Goal: Task Accomplishment & Management: Use online tool/utility

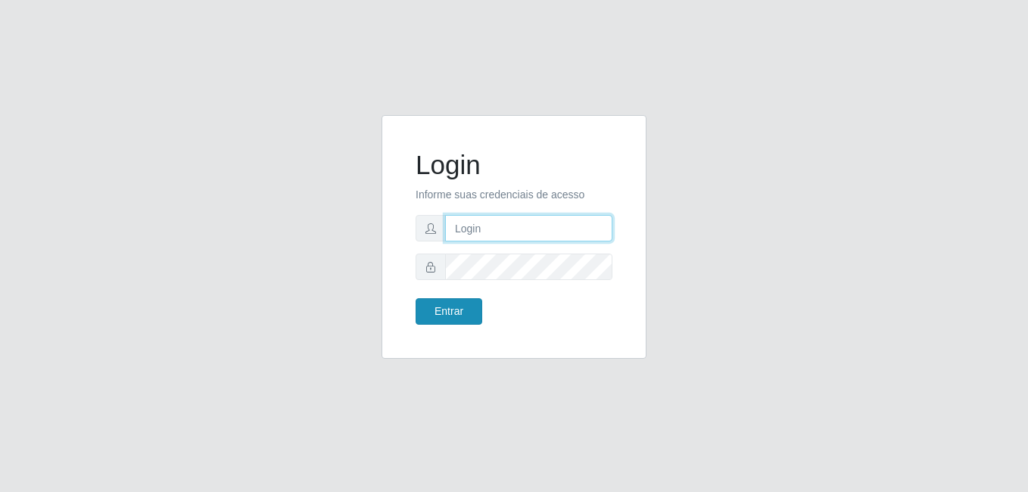
type input "anselmo@B8"
click at [447, 307] on button "Entrar" at bounding box center [449, 311] width 67 height 26
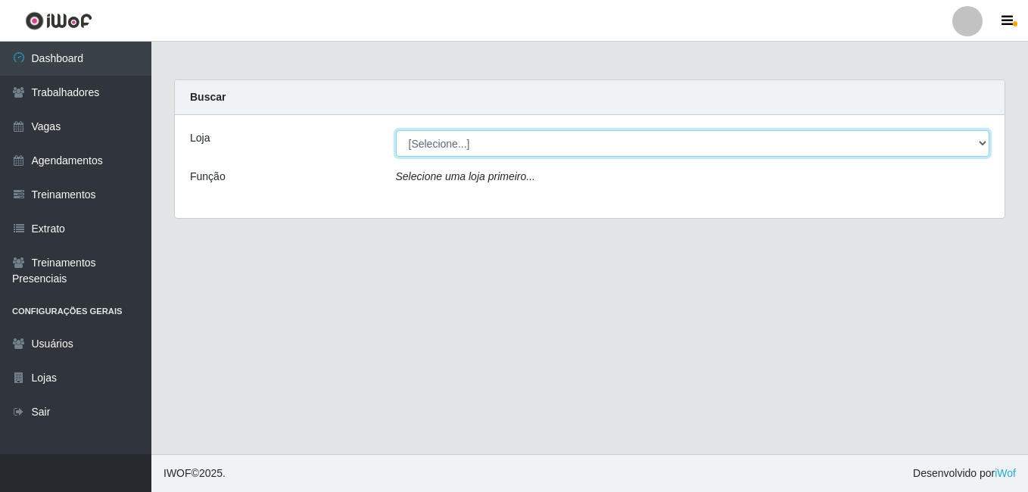
click at [590, 144] on select "[Selecione...] Bemais Supermercados - B8 [PERSON_NAME]" at bounding box center [693, 143] width 594 height 26
select select "413"
click at [396, 130] on select "[Selecione...] Bemais Supermercados - B8 [PERSON_NAME]" at bounding box center [693, 143] width 594 height 26
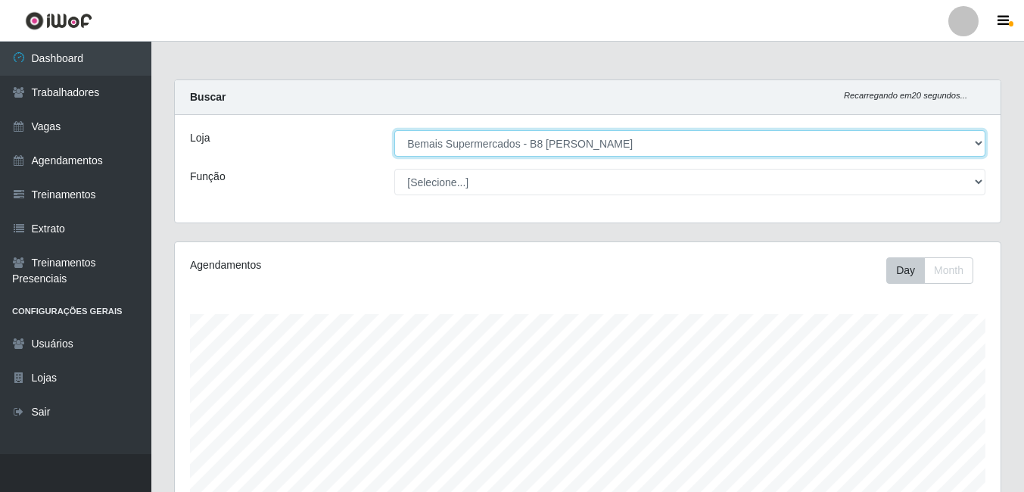
click at [948, 142] on select "[Selecione...] Bemais Supermercados - B8 [PERSON_NAME]" at bounding box center [689, 143] width 591 height 26
click at [394, 130] on select "[Selecione...] Bemais Supermercados - B8 [PERSON_NAME]" at bounding box center [689, 143] width 591 height 26
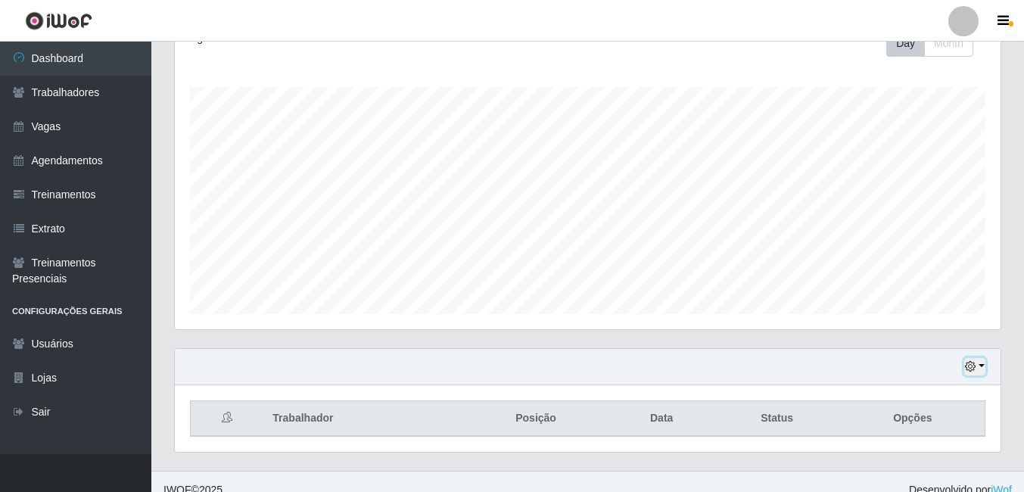
click at [969, 369] on icon "button" at bounding box center [970, 366] width 11 height 11
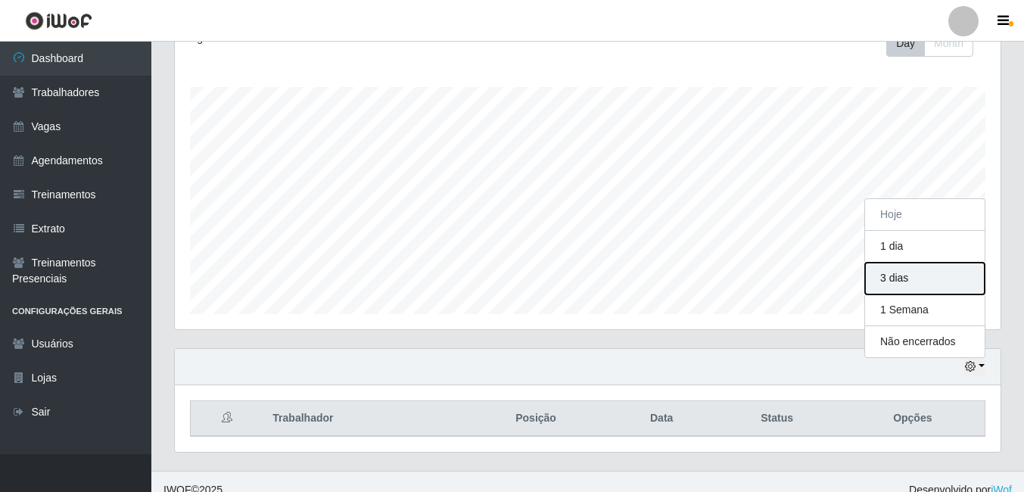
click at [906, 281] on button "3 dias" at bounding box center [925, 279] width 120 height 32
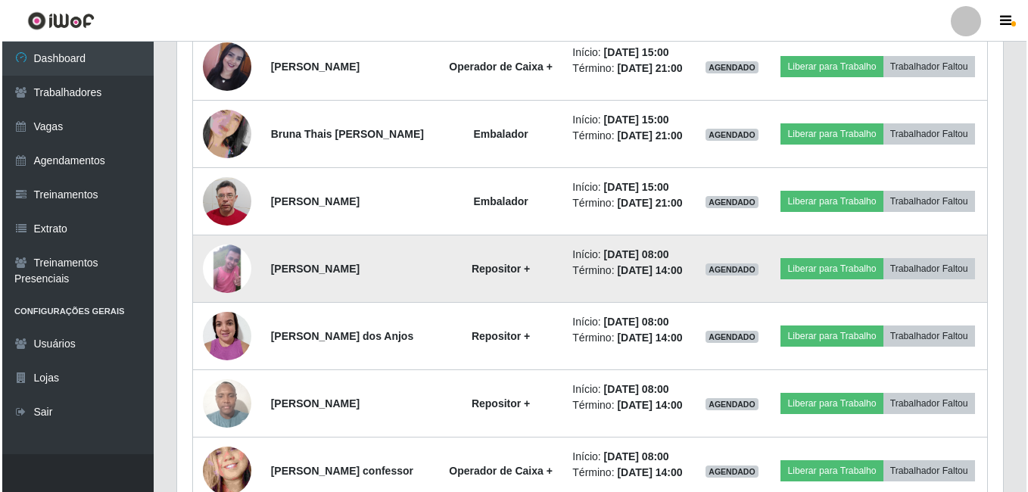
scroll to position [774, 0]
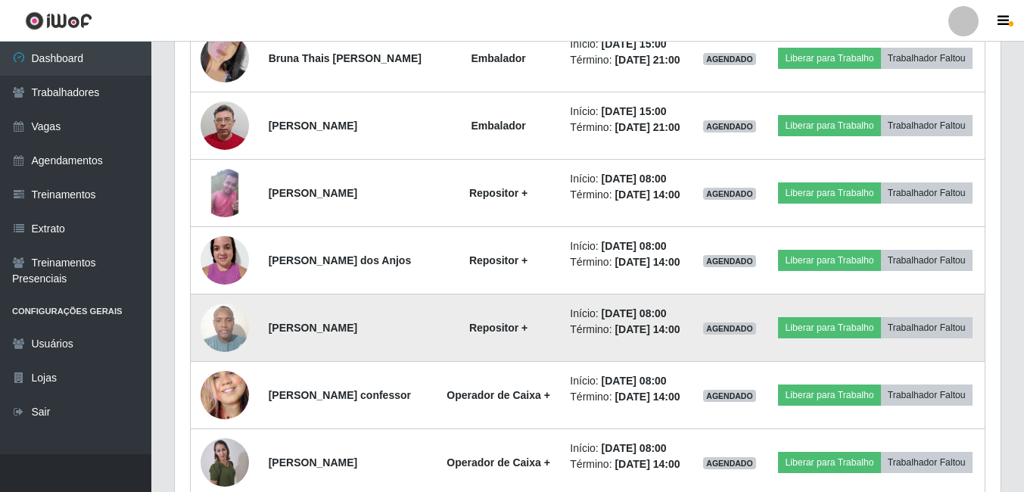
click at [227, 360] on img at bounding box center [225, 327] width 48 height 64
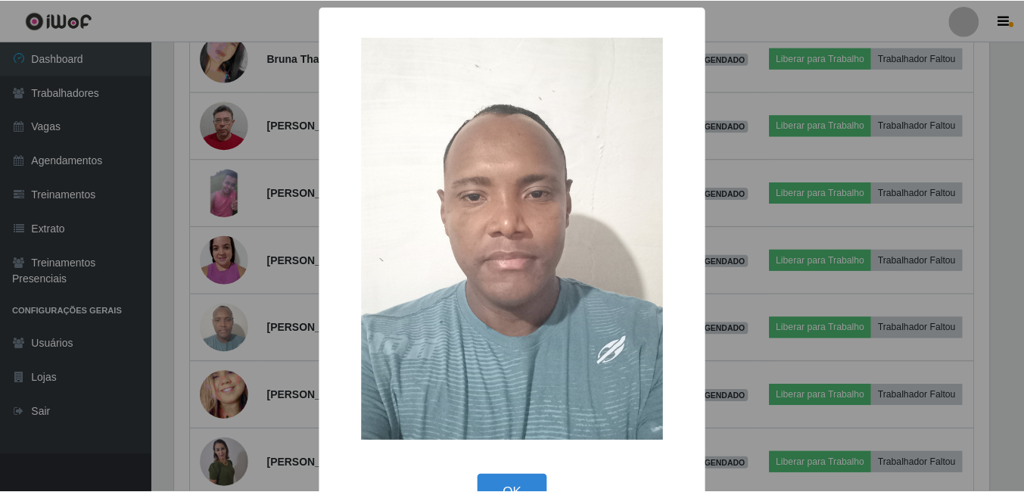
scroll to position [44, 0]
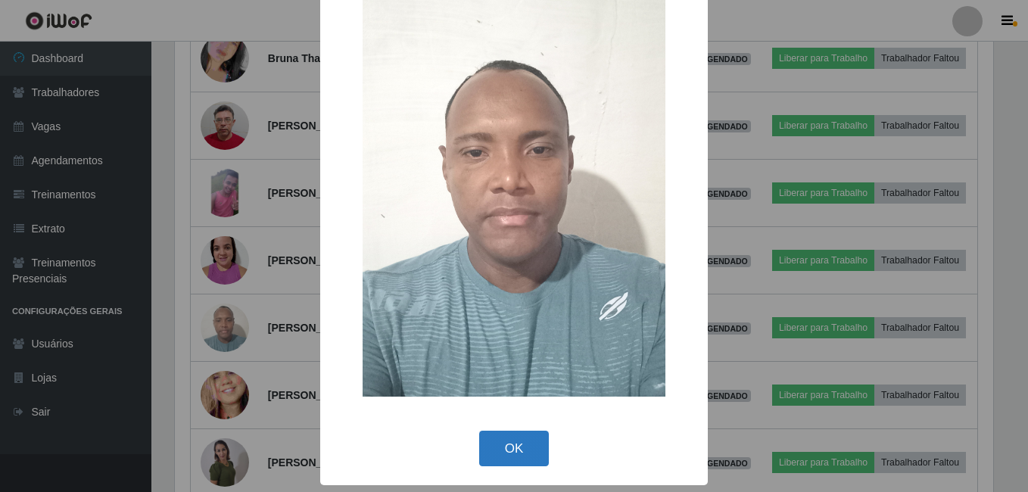
click at [503, 449] on button "OK" at bounding box center [514, 449] width 70 height 36
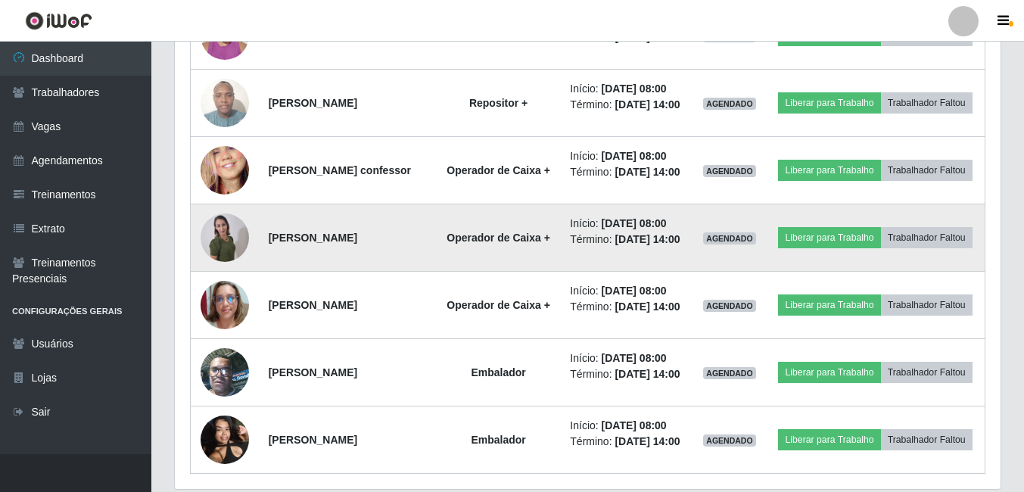
scroll to position [1001, 0]
